Goal: Task Accomplishment & Management: Use online tool/utility

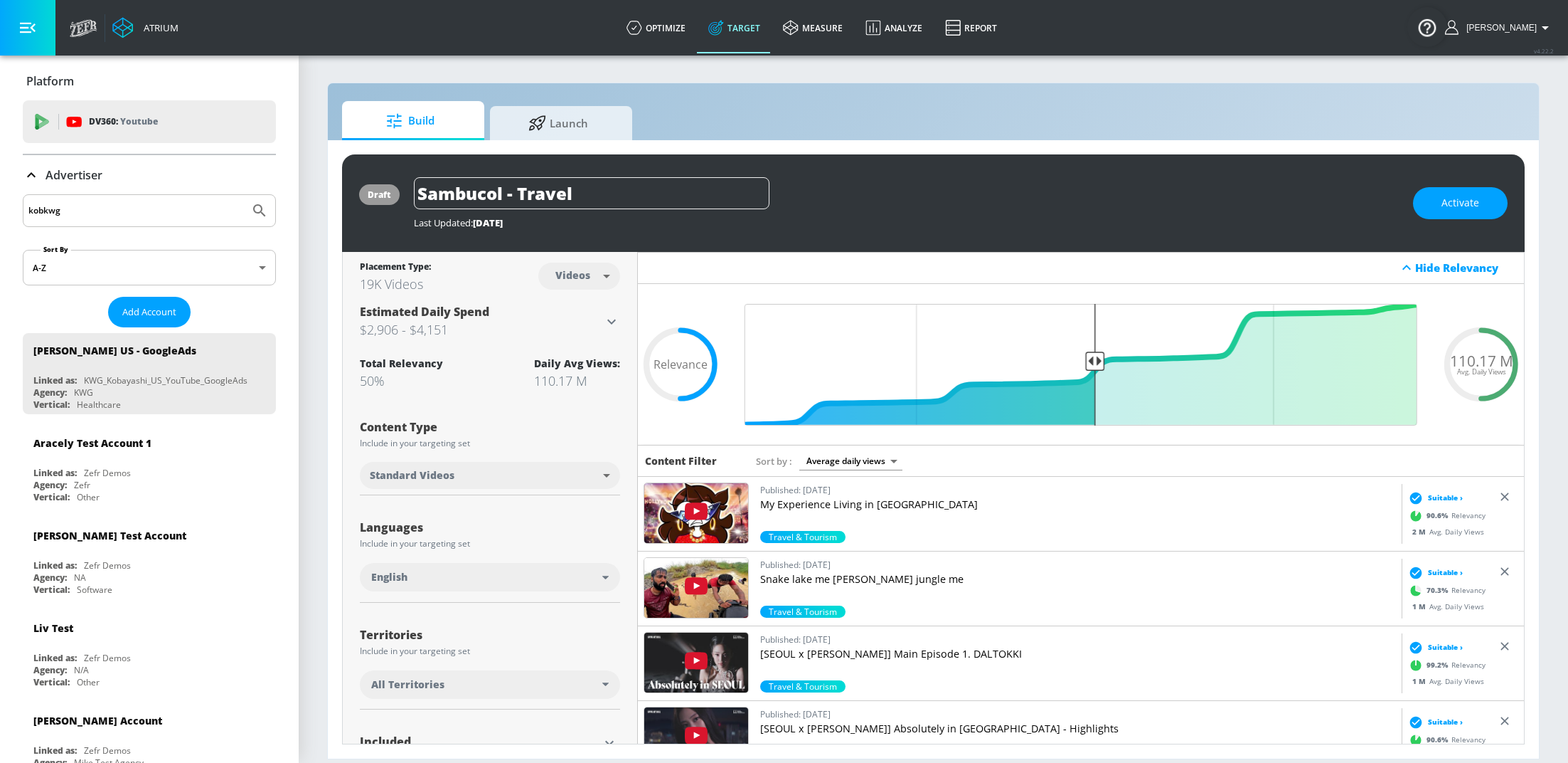
click at [81, 213] on input "kobkwg" at bounding box center [136, 211] width 215 height 18
type input "hinge"
click at [244, 195] on button "Submit Search" at bounding box center [259, 211] width 31 height 31
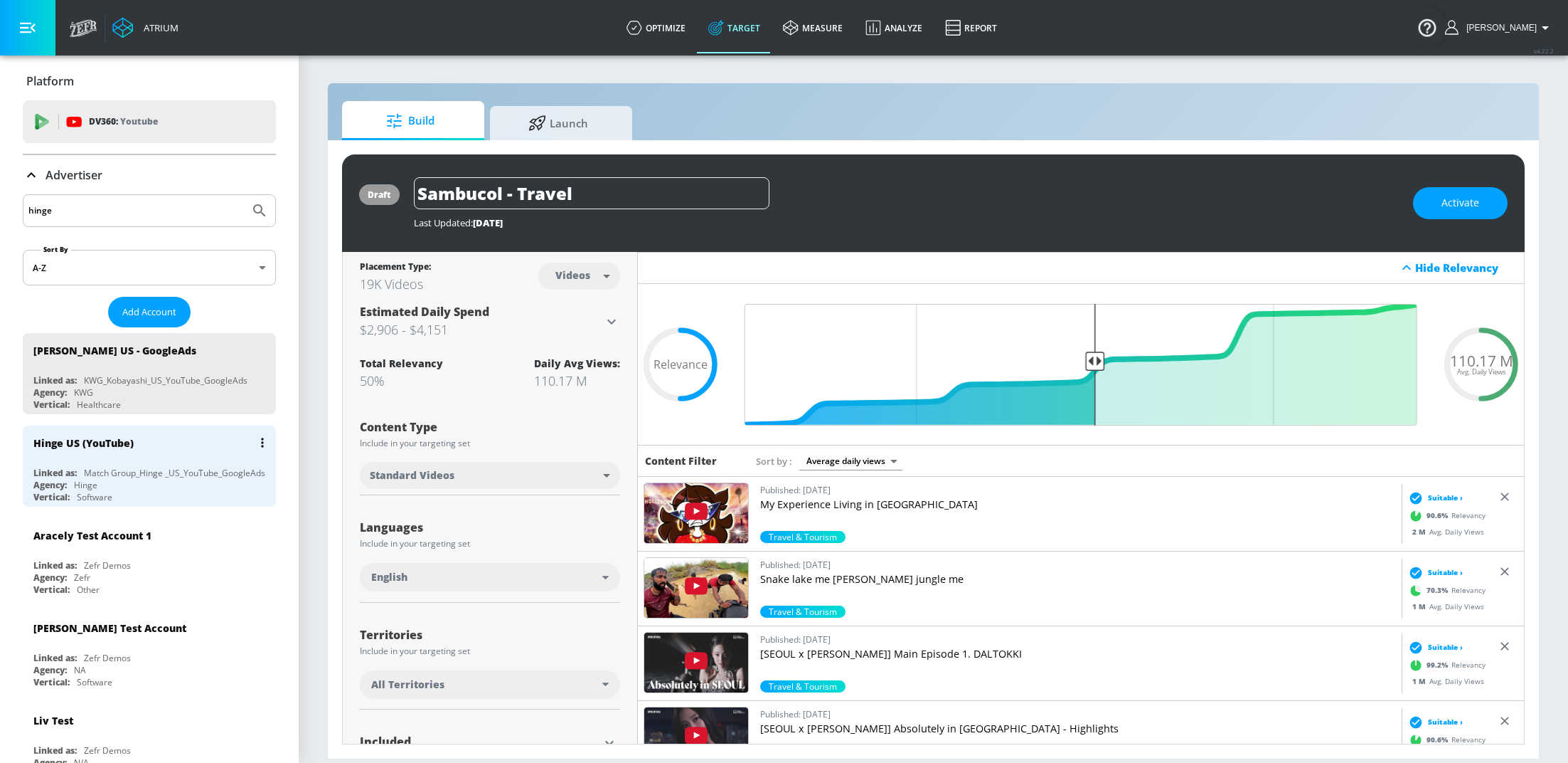
click at [155, 461] on div "Hinge US (YouTube) Linked as: Match Group_Hinge _US_YouTube_GoogleAds Agency: H…" at bounding box center [150, 465] width 254 height 81
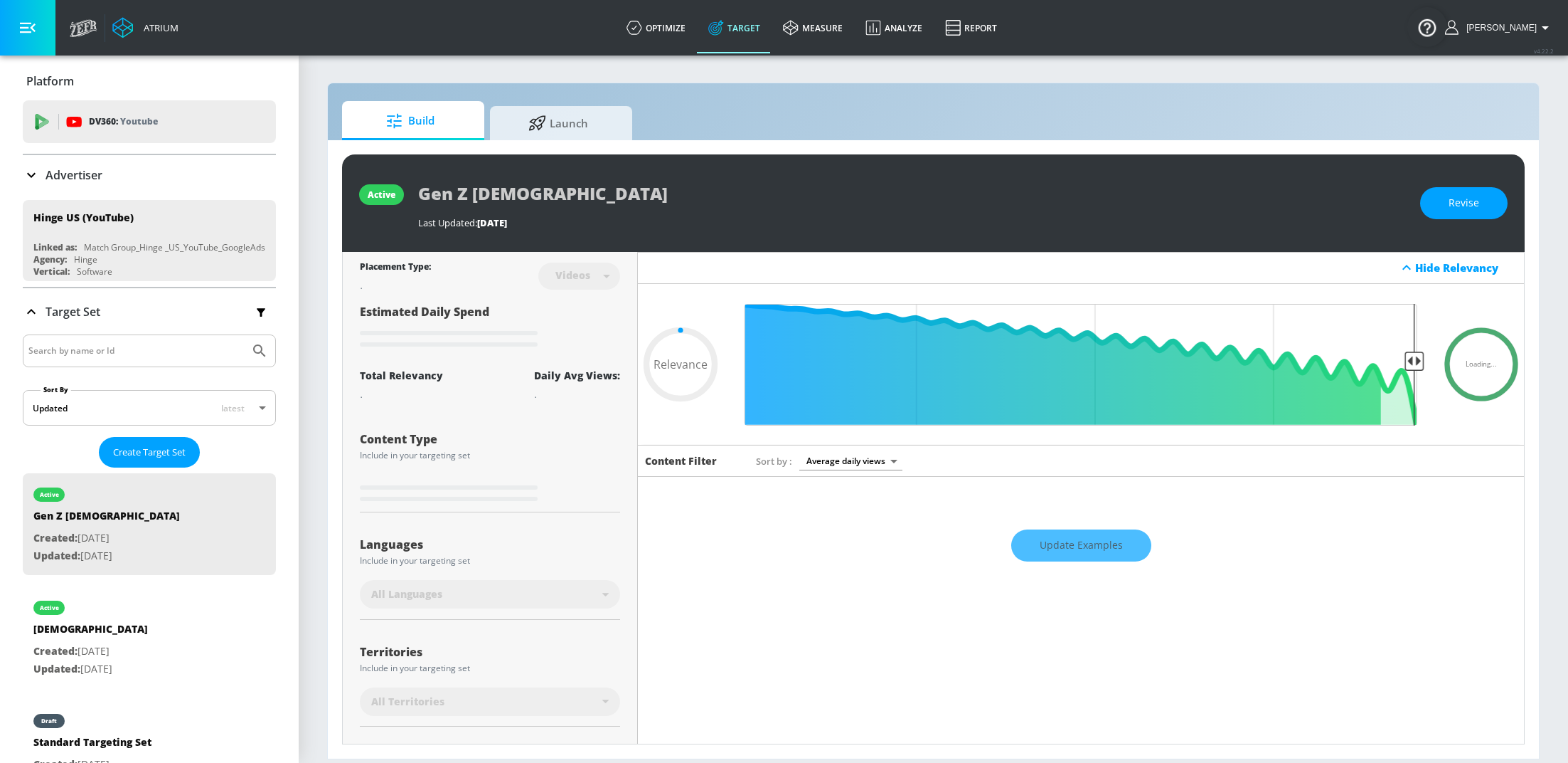
type input "0.05"
click at [615, 118] on link "Launch" at bounding box center [561, 120] width 142 height 39
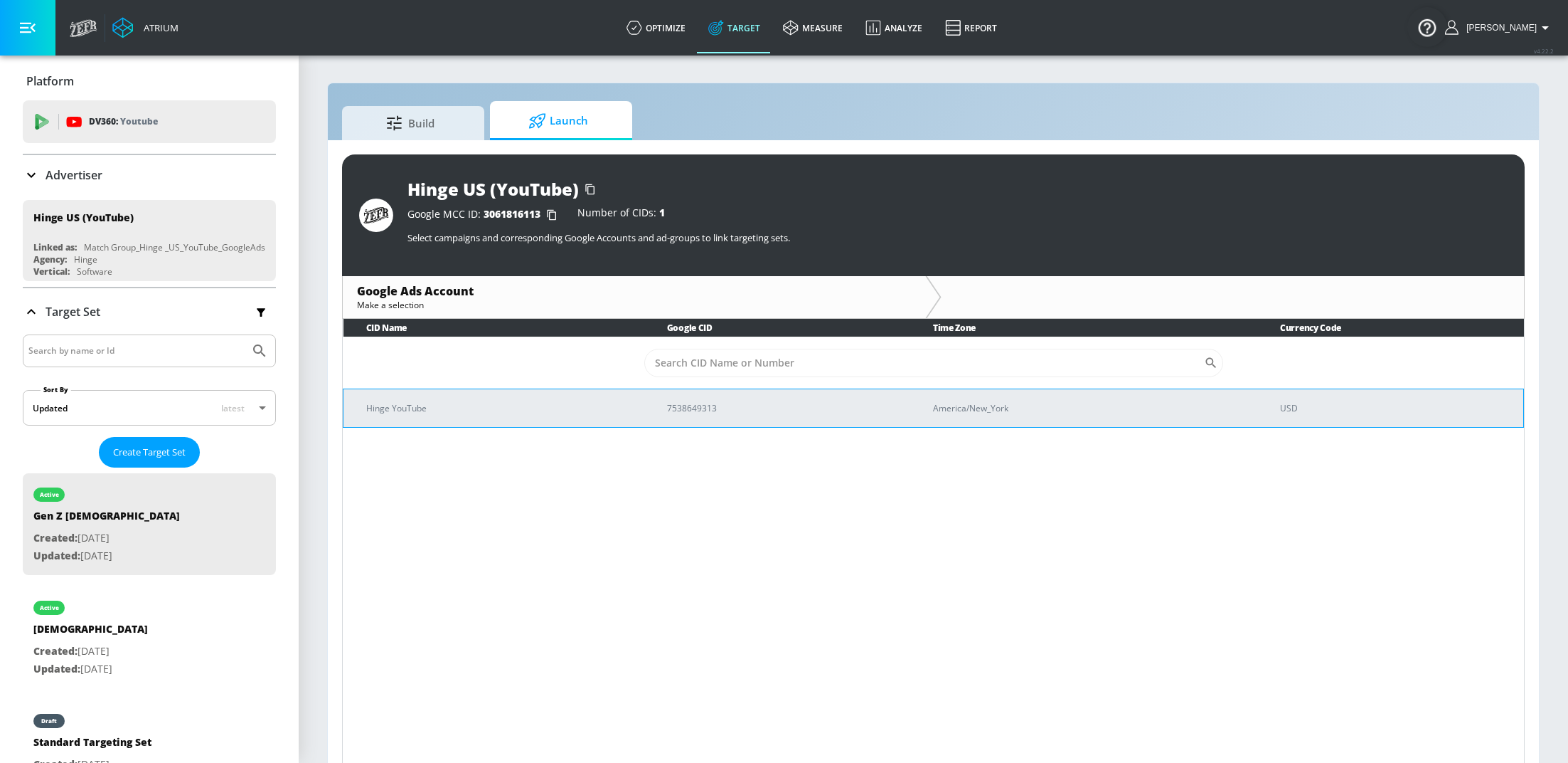
click at [604, 408] on p "Hinge YouTube" at bounding box center [499, 408] width 266 height 15
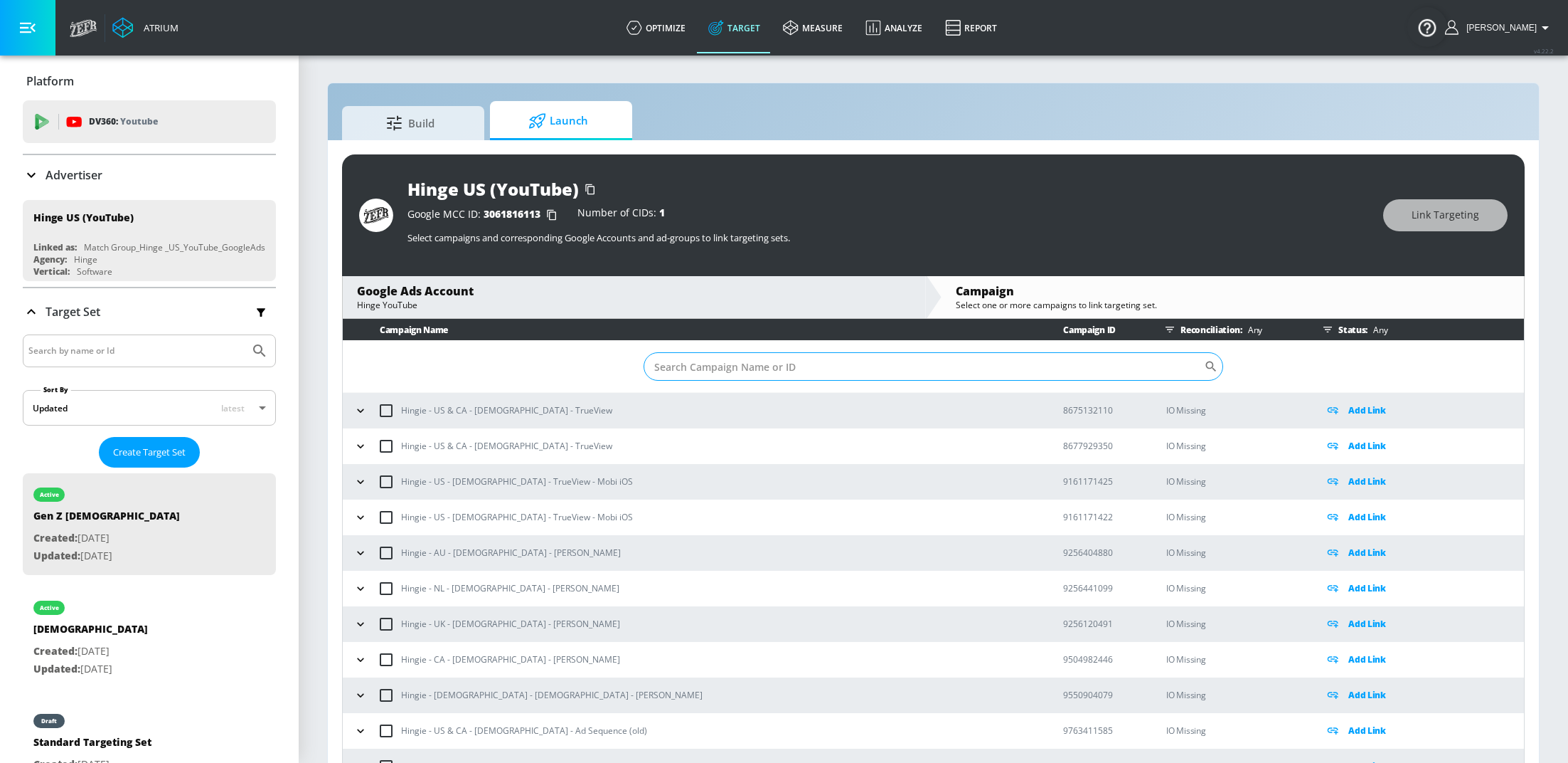
click at [768, 371] on input "Sort By" at bounding box center [924, 366] width 560 height 28
paste input "22901146548"
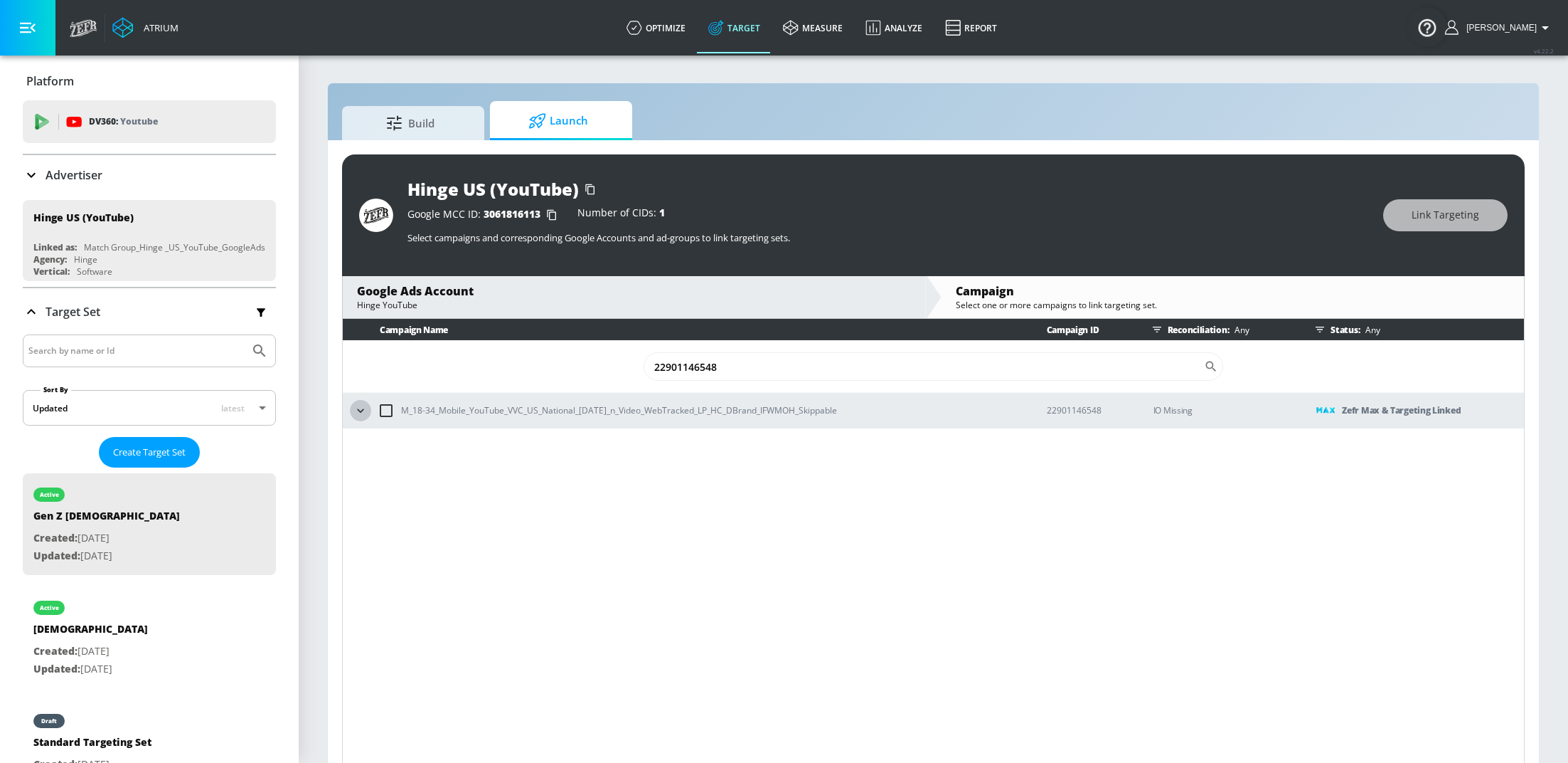
click at [358, 413] on icon "button" at bounding box center [360, 411] width 15 height 15
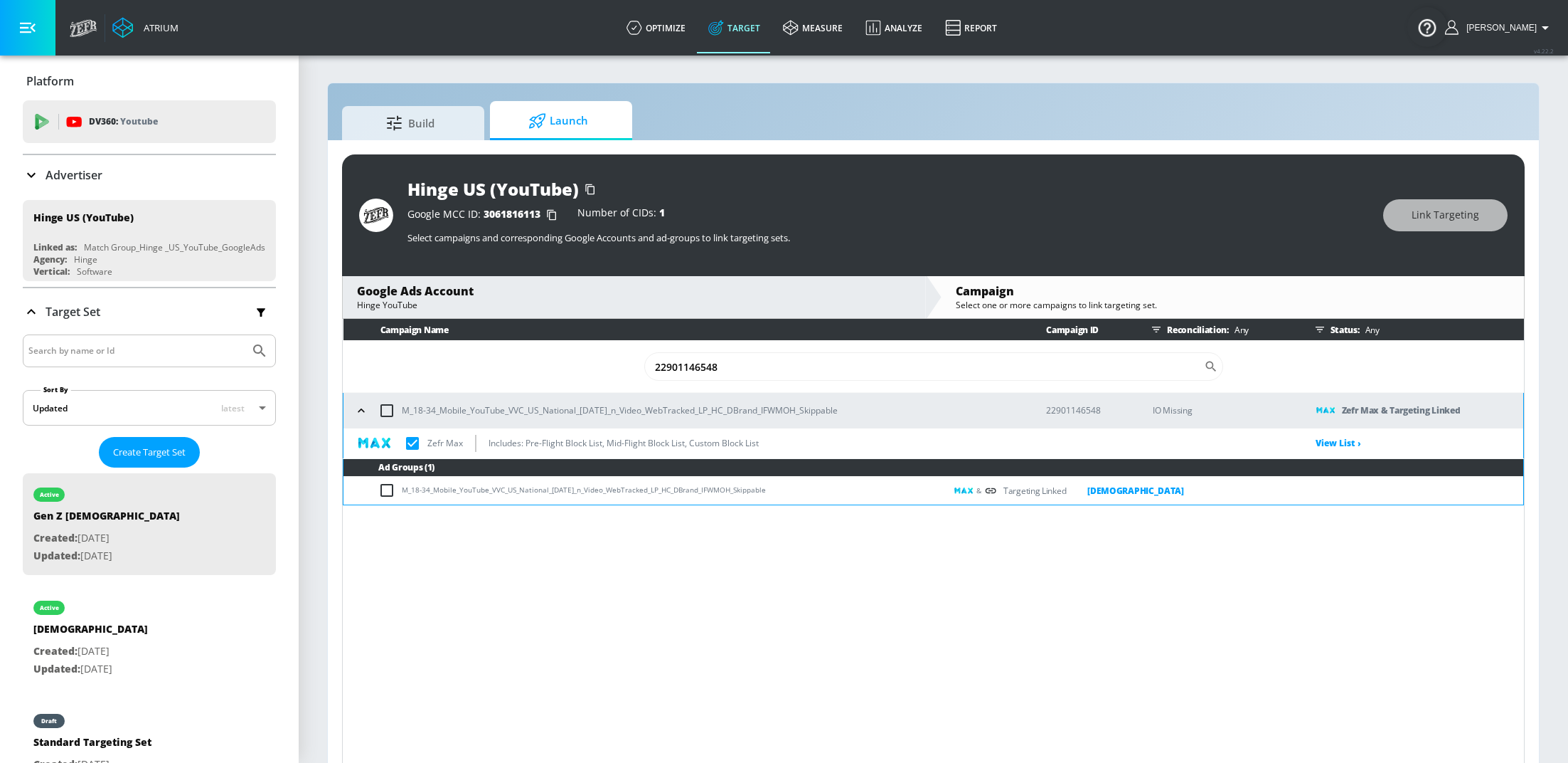
drag, startPoint x: 776, startPoint y: 495, endPoint x: 401, endPoint y: 490, distance: 375.0
click at [401, 490] on td "M_18-34_Mobile_YouTube_VVC_US_National_[DATE]_n_Video_WebTracked_LP_HC_DBrand_I…" at bounding box center [645, 490] width 602 height 27
copy td "M_18-34_Mobile_YouTube_VVC_US_National_[DATE]_n_Video_WebTracked_LP_HC_DBrand_I…"
click at [736, 366] on input "22901146548" at bounding box center [924, 366] width 560 height 28
click at [736, 364] on input "22901146548" at bounding box center [924, 366] width 560 height 28
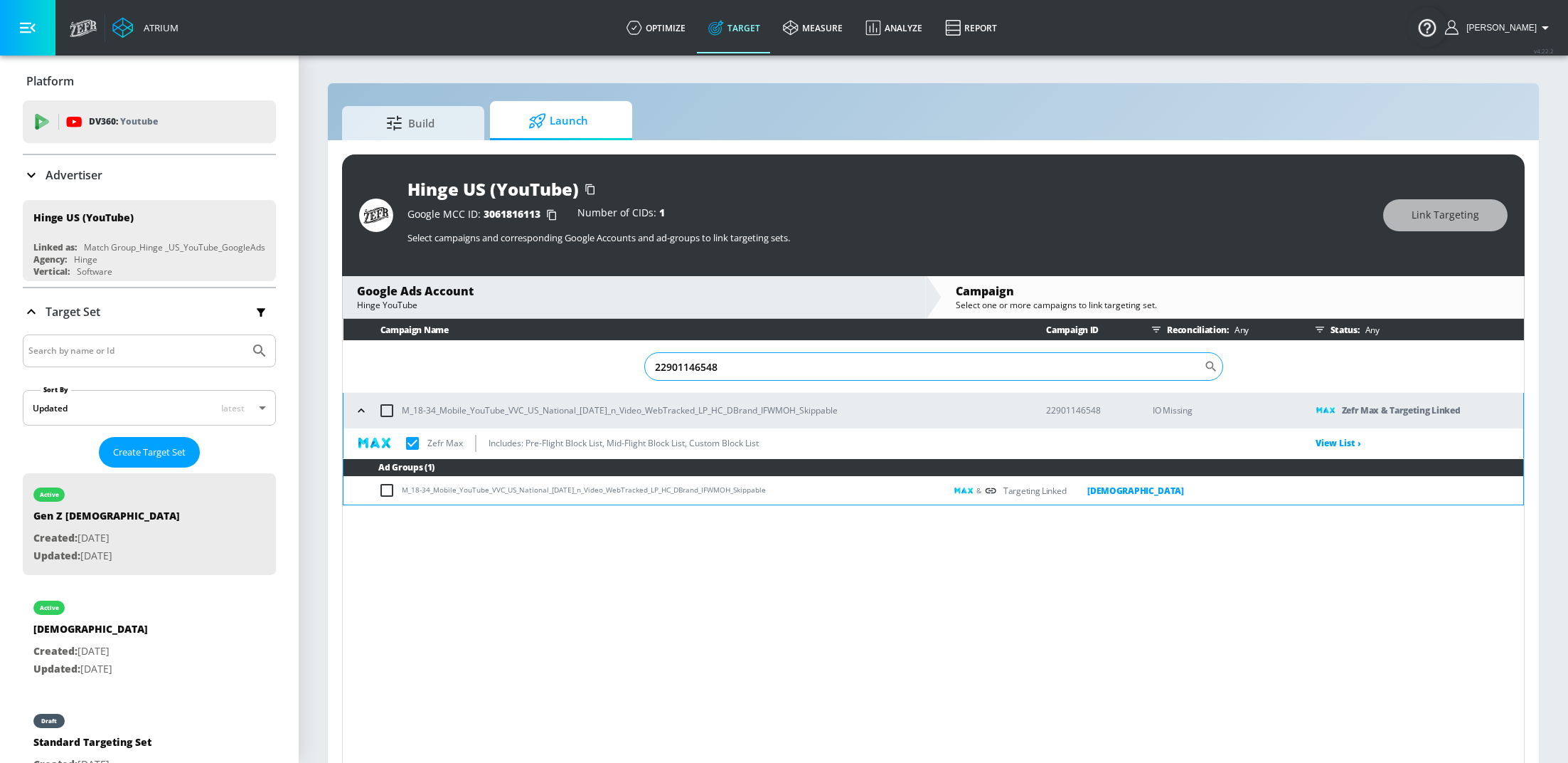
click at [736, 364] on input "22901146548" at bounding box center [924, 366] width 560 height 28
paste input "6689536"
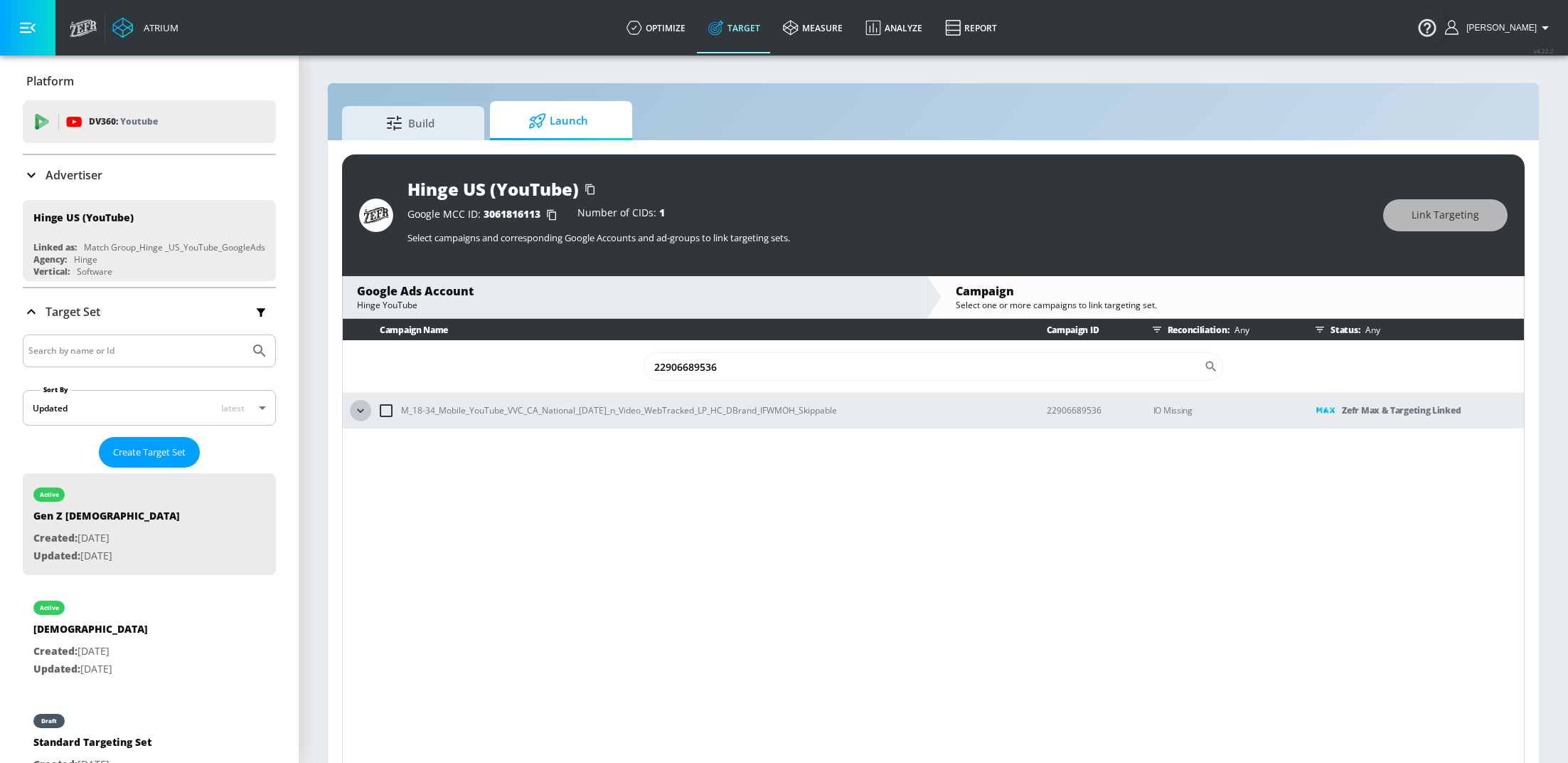
click at [360, 414] on icon "button" at bounding box center [360, 411] width 15 height 15
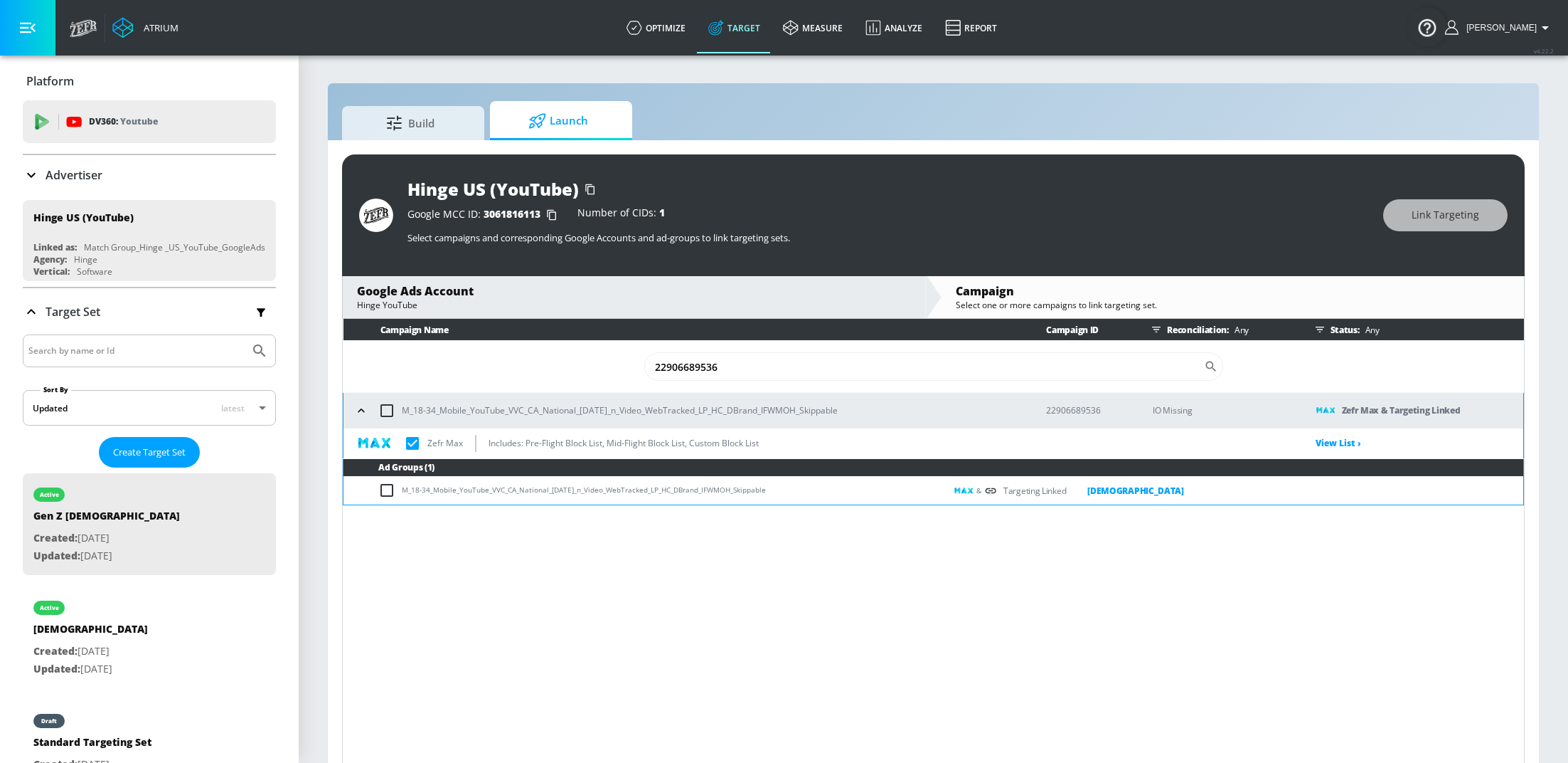
drag, startPoint x: 789, startPoint y: 496, endPoint x: 403, endPoint y: 492, distance: 386.0
click at [403, 492] on td "M_18-34_Mobile_YouTube_VVC_CA_National_[DATE]_n_Video_WebTracked_LP_HC_DBrand_I…" at bounding box center [645, 490] width 602 height 27
copy td "M_18-34_Mobile_YouTube_VVC_CA_National_[DATE]_n_Video_WebTracked_LP_HC_DBrand_I…"
click at [760, 365] on input "22906689536" at bounding box center [924, 366] width 560 height 28
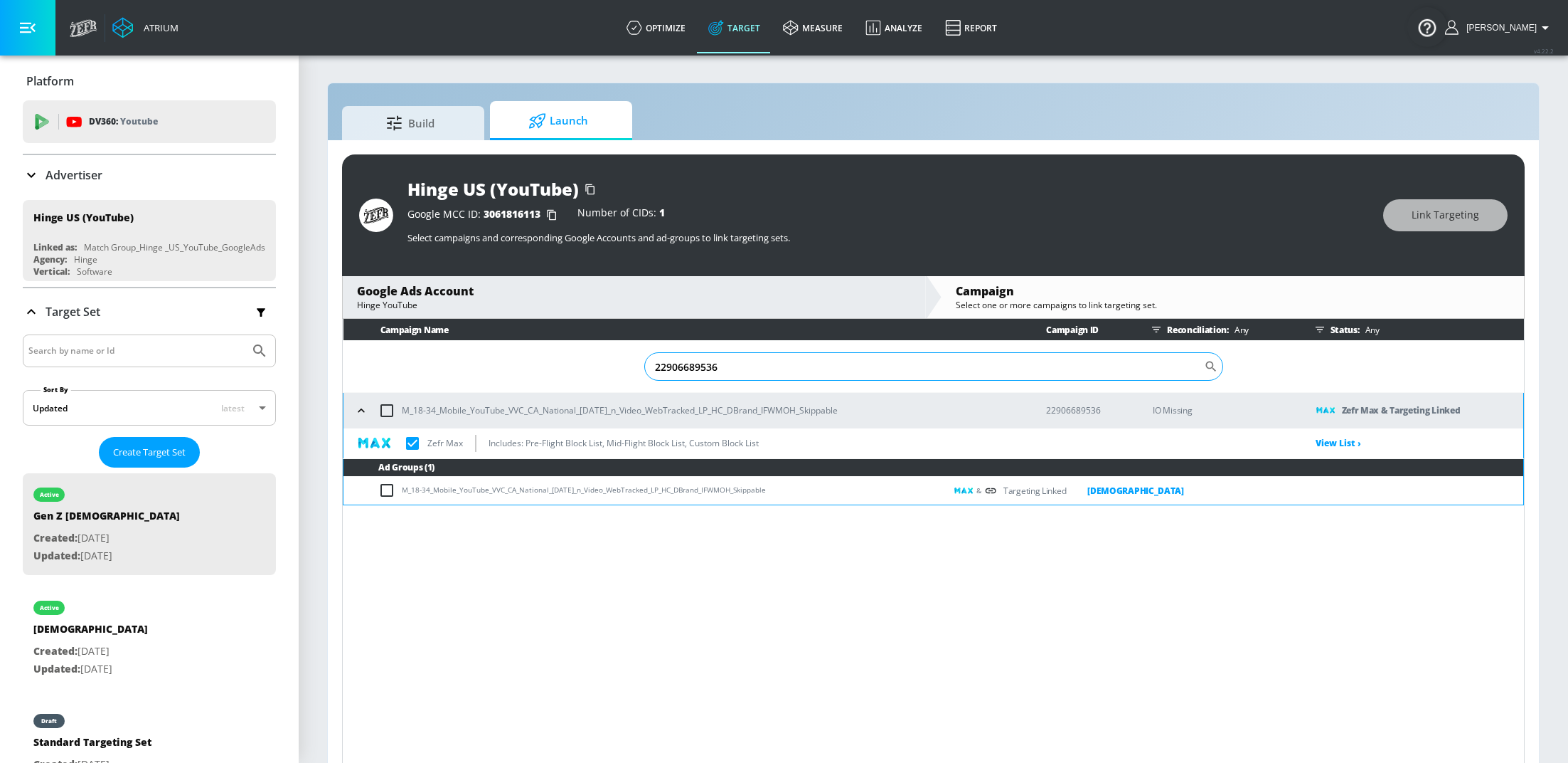
click at [760, 365] on input "22906689536" at bounding box center [924, 366] width 560 height 28
paste input "8616984"
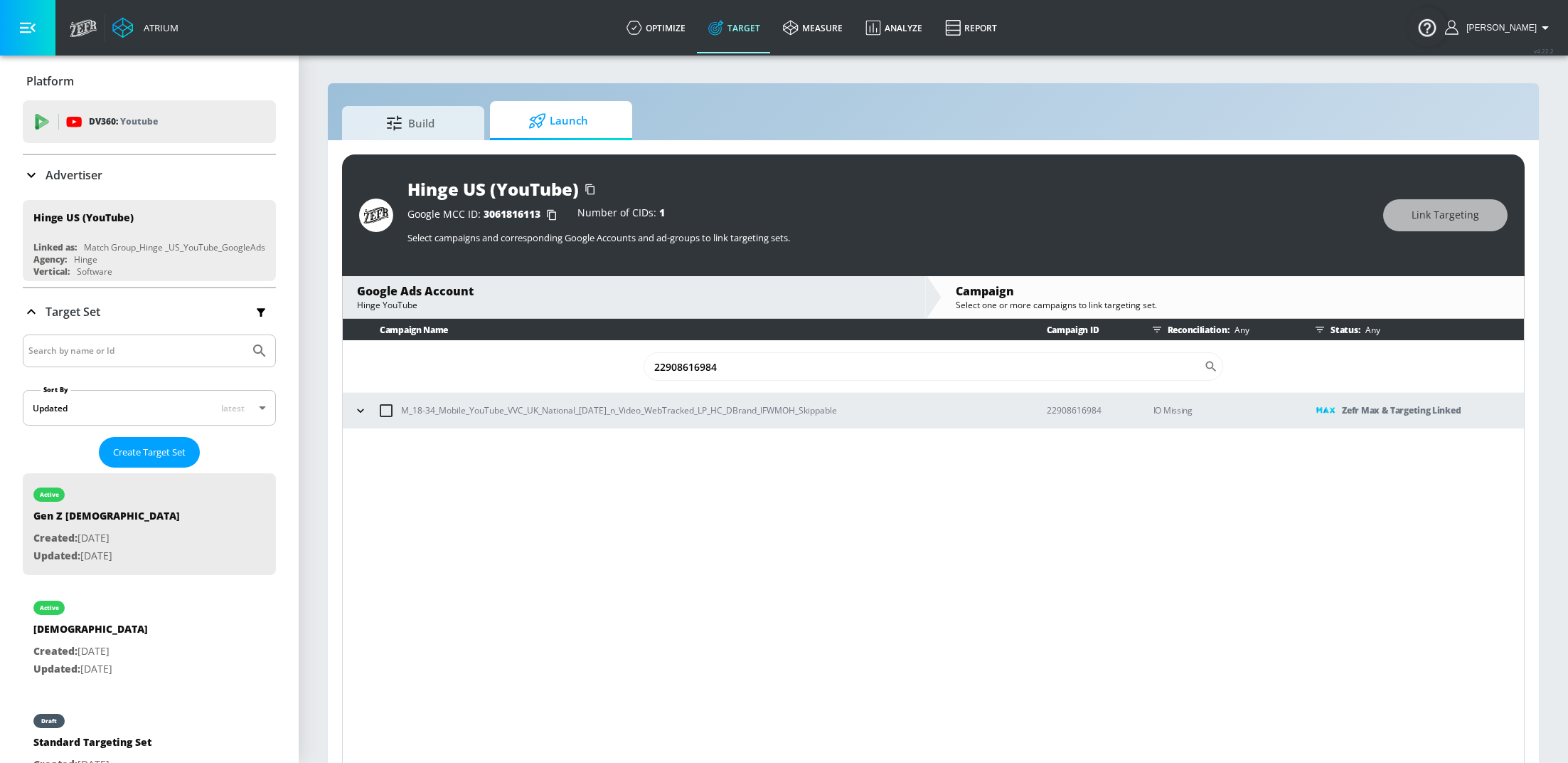
click at [359, 413] on icon "button" at bounding box center [360, 411] width 15 height 15
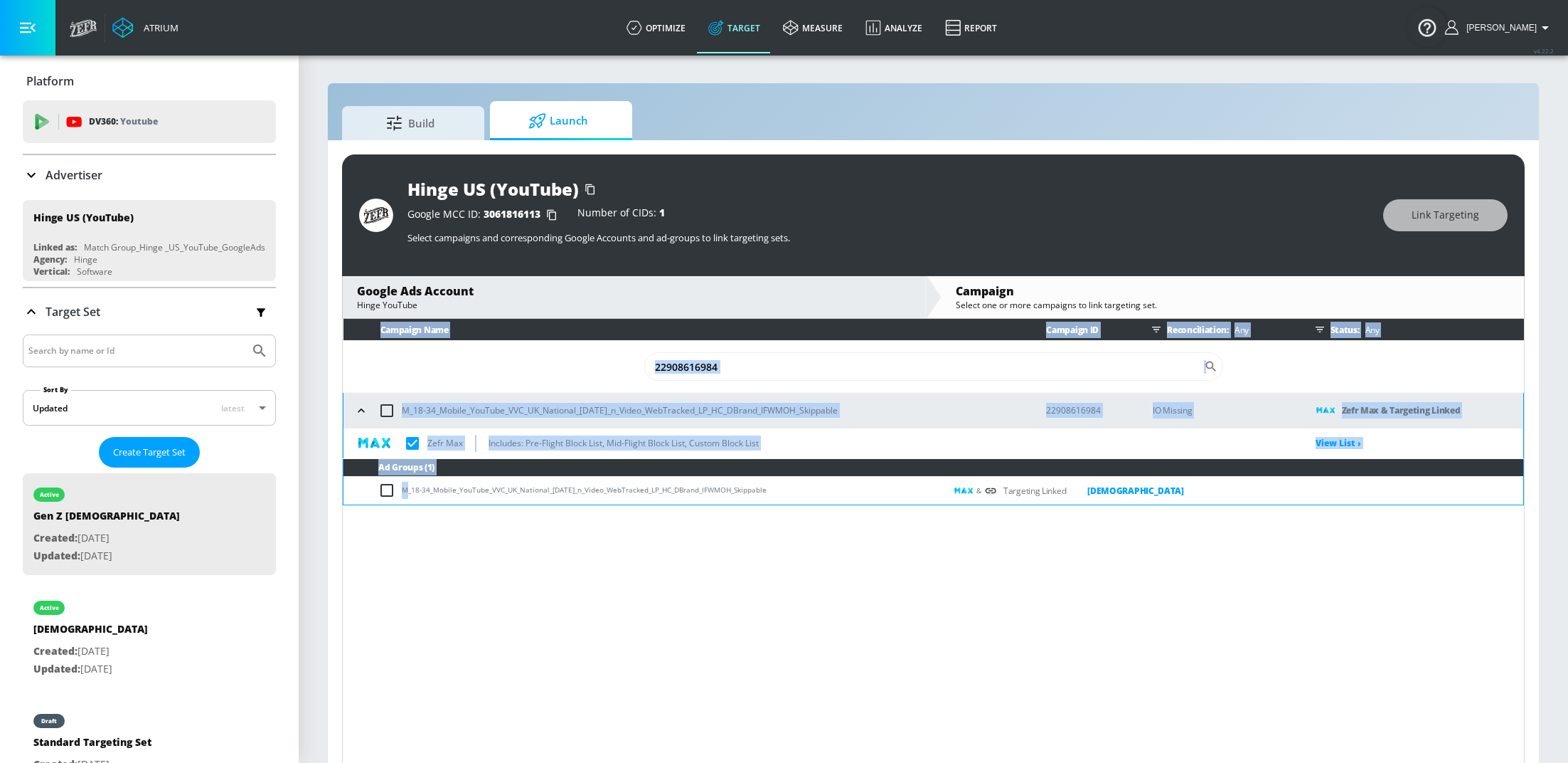
drag, startPoint x: 771, startPoint y: 493, endPoint x: 819, endPoint y: 509, distance: 50.6
click at [818, 509] on div "Campaign Name Campaign ID Reconciliation: Any Status: Any [PHONE_NUMBER] ​ M_18…" at bounding box center [933, 543] width 1182 height 450
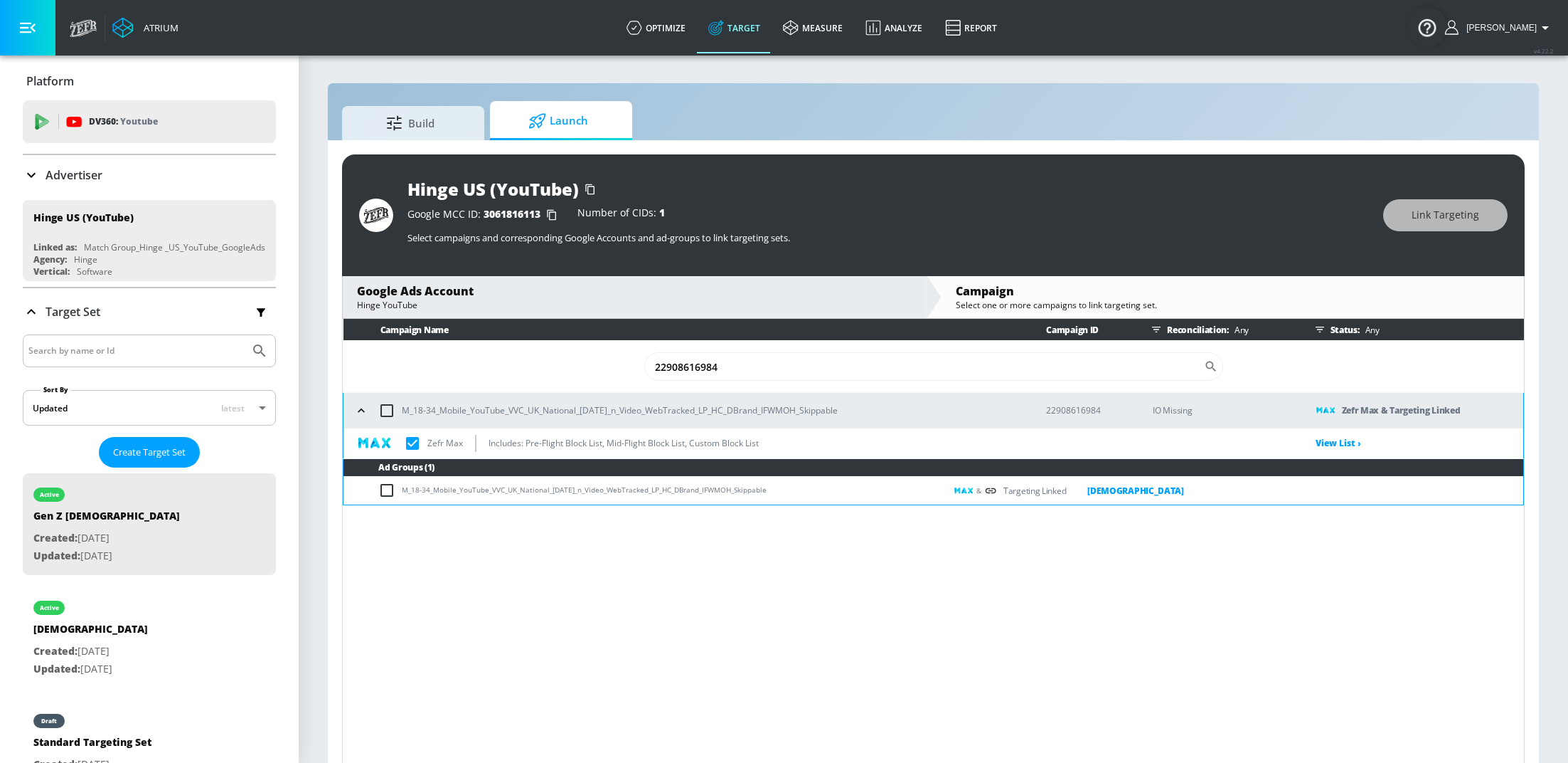
click at [733, 544] on div "Campaign Name Campaign ID Reconciliation: Any Status: Any [PHONE_NUMBER] ​ M_18…" at bounding box center [933, 543] width 1182 height 450
drag, startPoint x: 776, startPoint y: 489, endPoint x: 399, endPoint y: 495, distance: 377.0
click at [399, 495] on td "M_18-34_Mobile_YouTube_VVC_UK_National_[DATE]_n_Video_WebTracked_LP_HC_DBrand_I…" at bounding box center [645, 490] width 602 height 27
copy td "M_18-34_Mobile_YouTube_VVC_UK_National_[DATE]_n_Video_WebTracked_LP_HC_DBrand_I…"
click at [742, 370] on input "22908616984" at bounding box center [924, 366] width 560 height 28
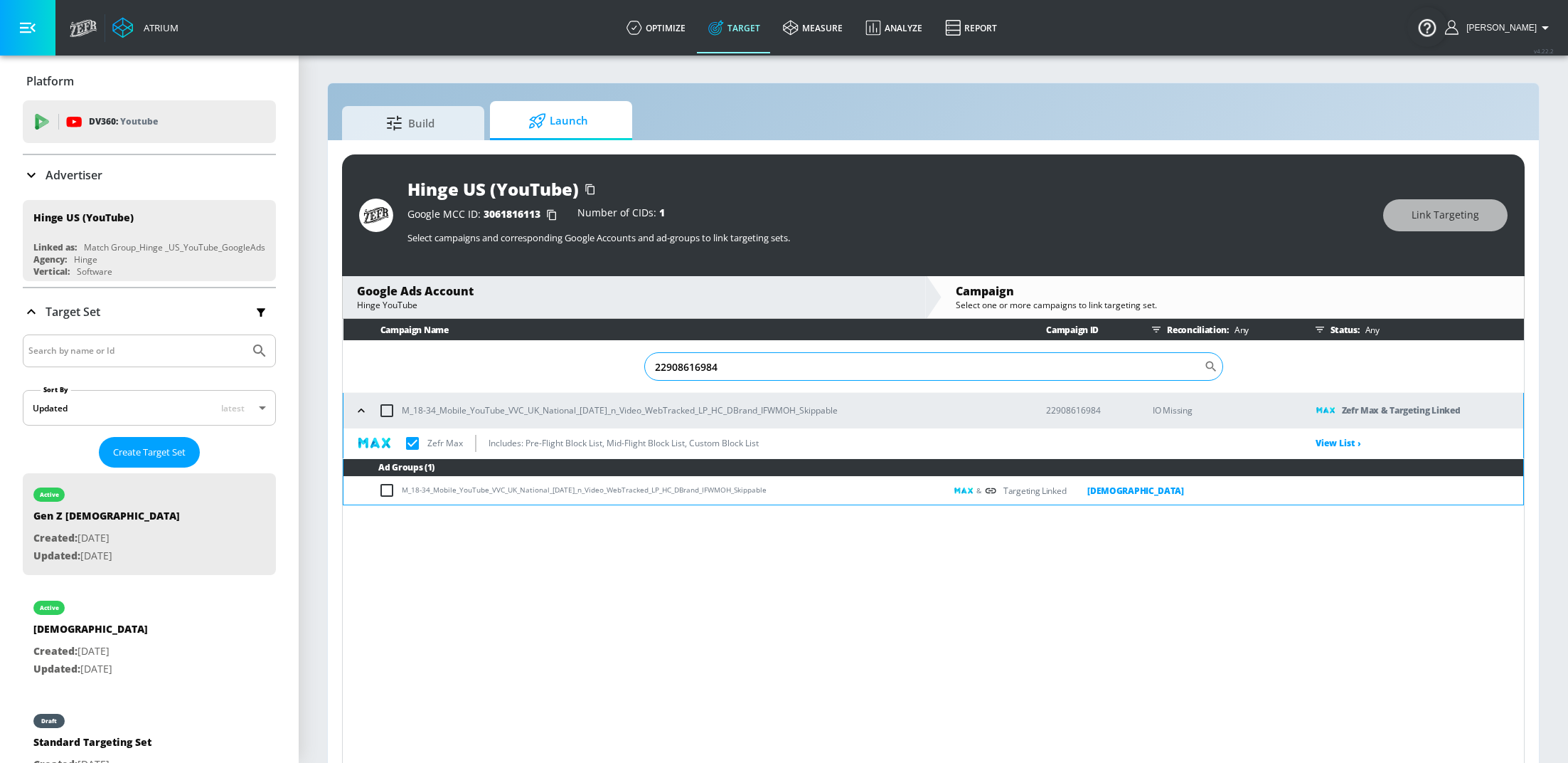
click at [742, 370] on input "22908616984" at bounding box center [924, 366] width 560 height 28
paste input "10859346"
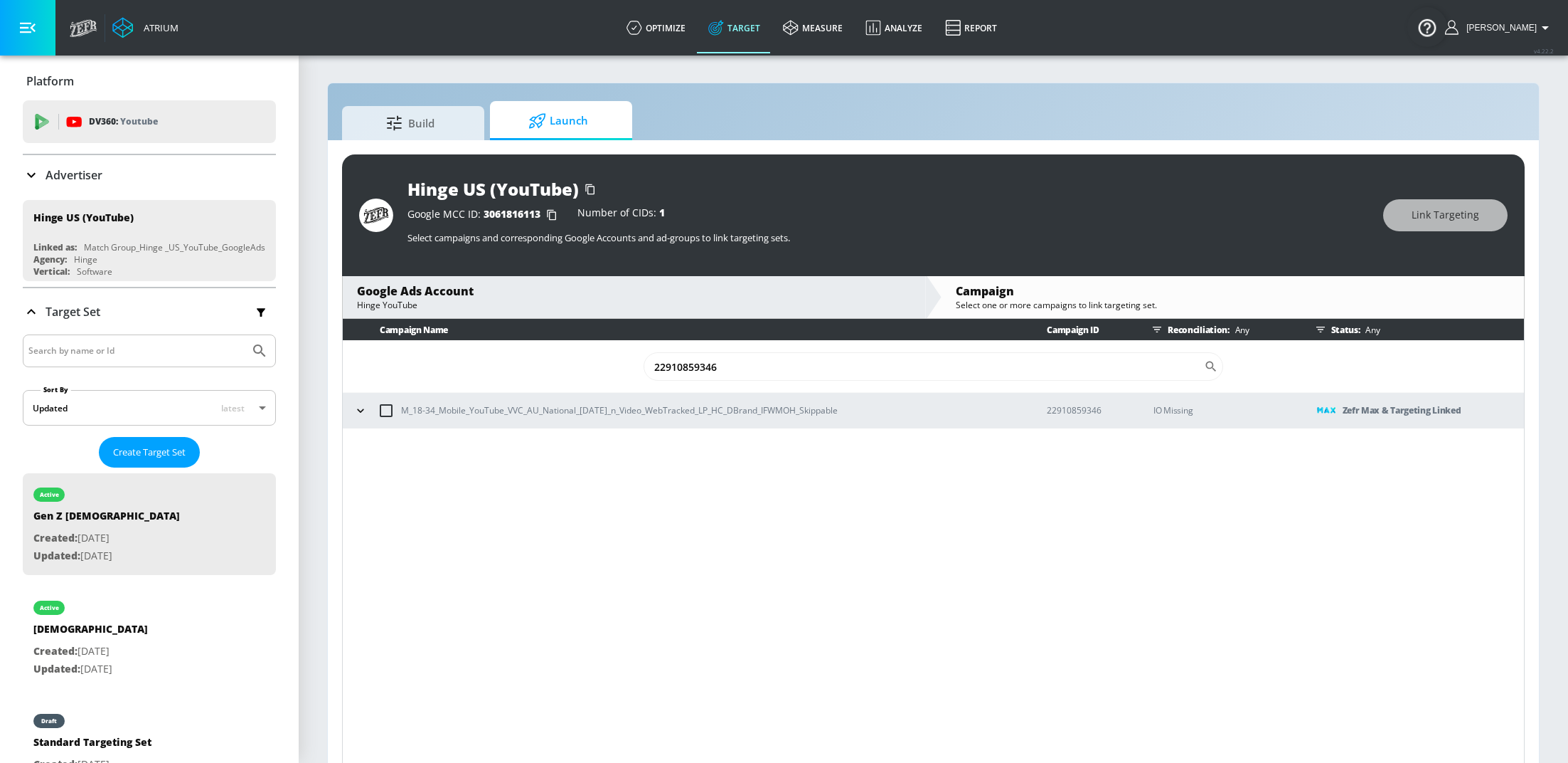
type input "22910859346"
click at [359, 412] on icon "button" at bounding box center [360, 411] width 15 height 15
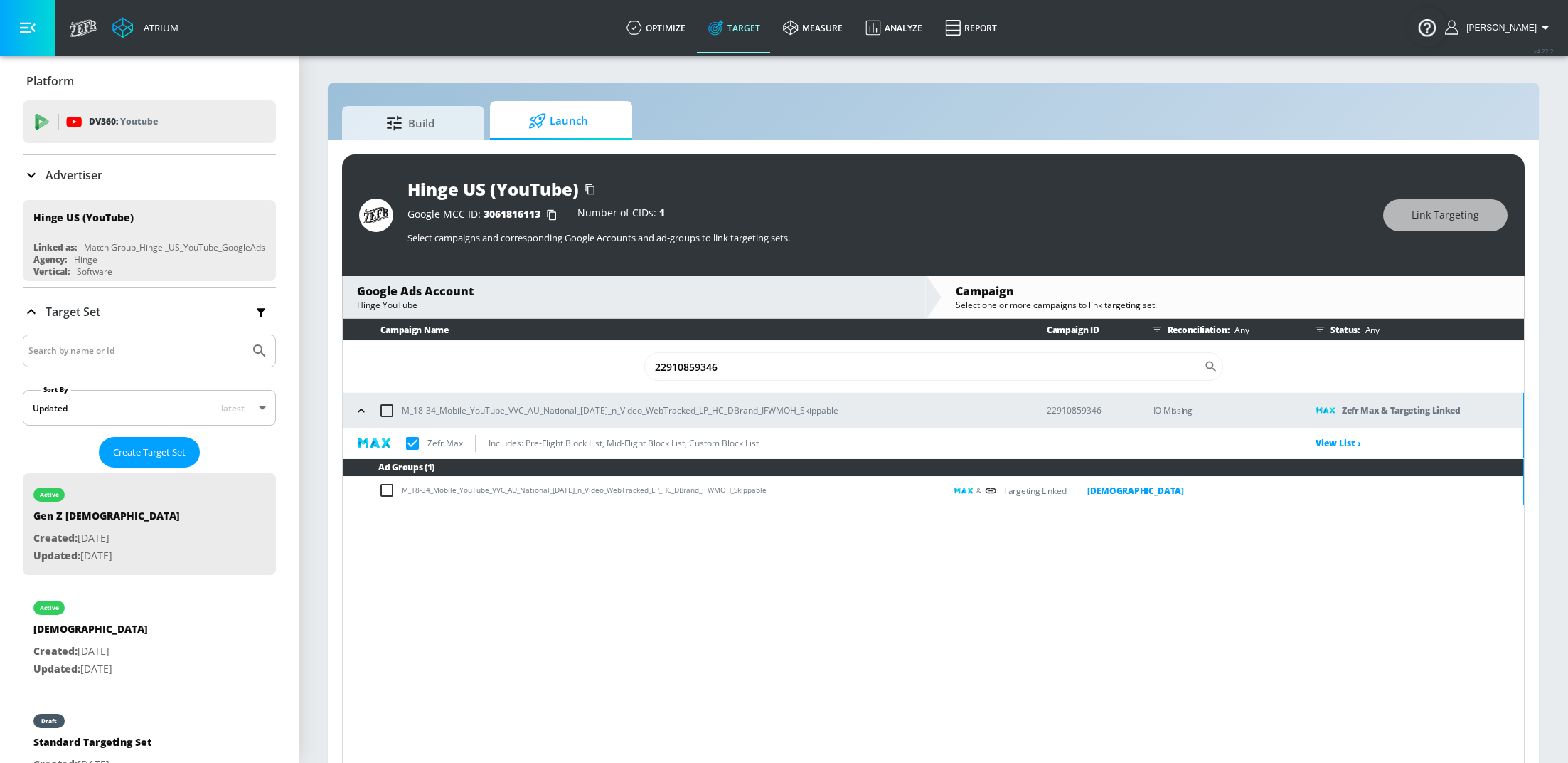
drag, startPoint x: 774, startPoint y: 490, endPoint x: 401, endPoint y: 487, distance: 373.0
click at [401, 487] on td "M_18-34_Mobile_YouTube_VVC_AU_National_[DATE]_n_Video_WebTracked_LP_HC_DBrand_I…" at bounding box center [645, 490] width 602 height 27
copy td "M_18-34_Mobile_YouTube_VVC_AU_National_[DATE]_n_Video_WebTracked_LP_HC_DBrand_I…"
checkbox input "true"
click at [790, 489] on td "M_18-34_Mobile_YouTube_VVC_AU_National_[DATE]_n_Video_WebTracked_LP_HC_DBrand_I…" at bounding box center [645, 490] width 602 height 27
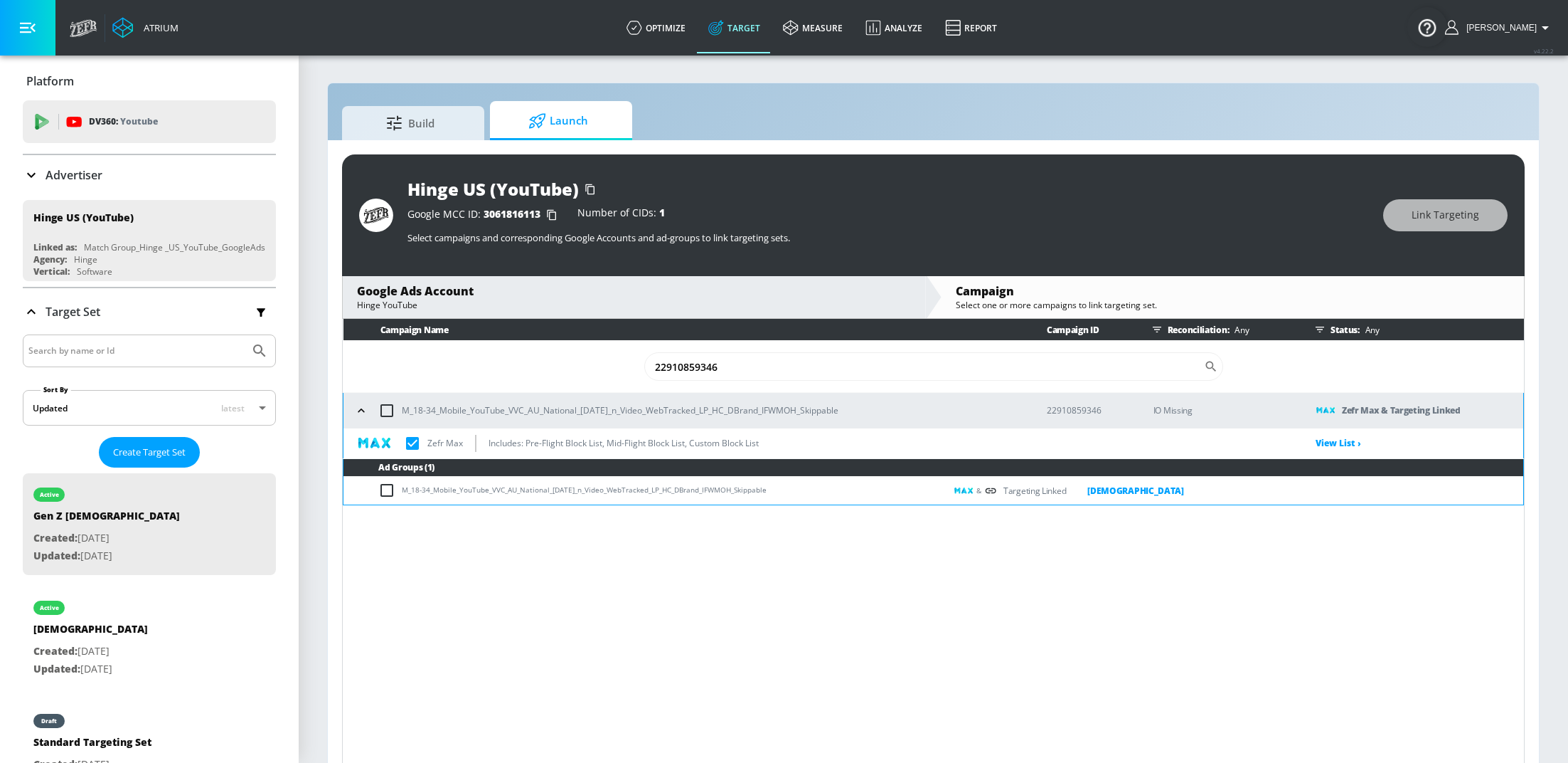
drag, startPoint x: 790, startPoint y: 489, endPoint x: 401, endPoint y: 495, distance: 389.0
click at [401, 495] on td "M_18-34_Mobile_YouTube_VVC_AU_National_[DATE]_n_Video_WebTracked_LP_HC_DBrand_I…" at bounding box center [645, 490] width 602 height 27
copy td "M_18-34_Mobile_YouTube_VVC_AU_National_[DATE]_n_Video_WebTracked_LP_HC_DBrand_I…"
